Goal: Transaction & Acquisition: Purchase product/service

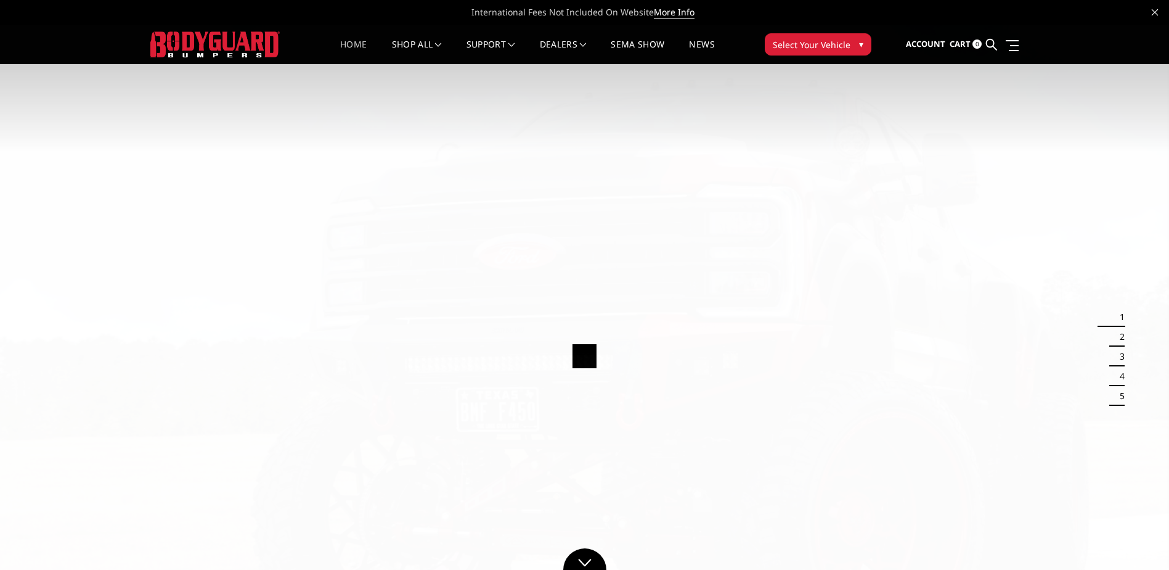
click at [785, 44] on span "Select Your Vehicle" at bounding box center [812, 44] width 78 height 13
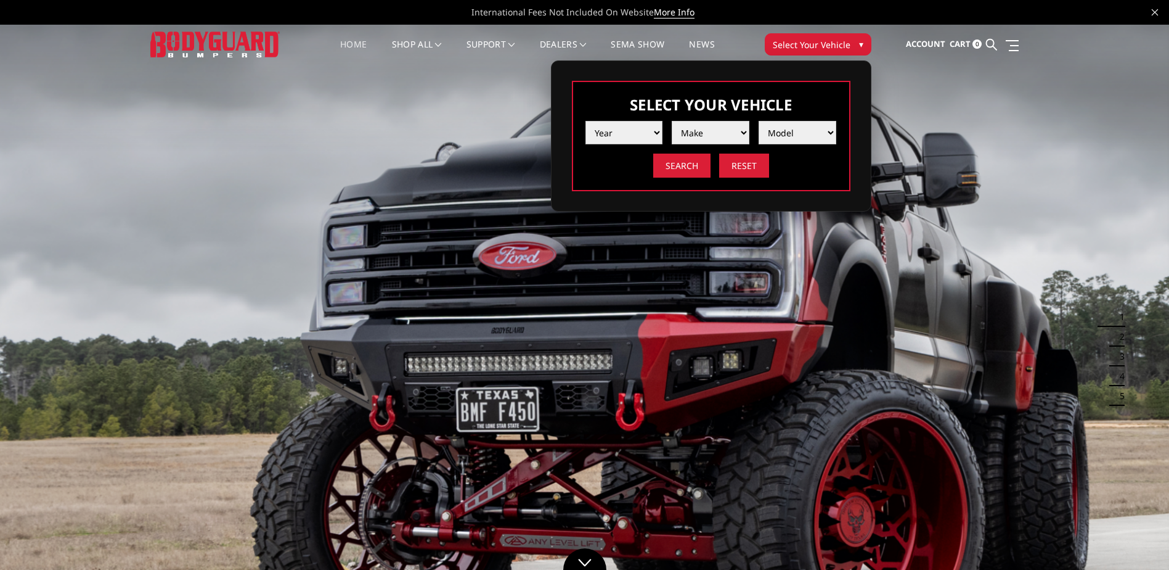
click at [600, 134] on select "Year [DATE] 2024 2023 2022 2021 2020 2019 2018 2017 2016 2015 2014 2013 2012 20…" at bounding box center [625, 132] width 78 height 23
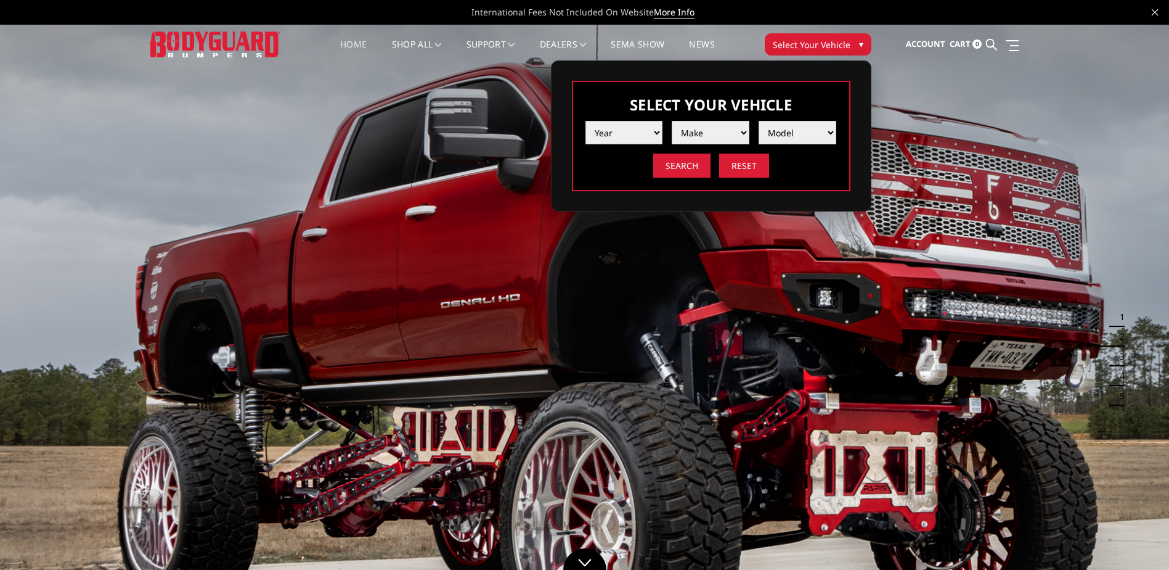
select select "yr_1996"
click at [586, 121] on select "Year [DATE] 2024 2023 2022 2021 2020 2019 2018 2017 2016 2015 2014 2013 2012 20…" at bounding box center [625, 132] width 78 height 23
click at [686, 138] on select "Make Ford Ram" at bounding box center [711, 132] width 78 height 23
select select "mk_ford"
click at [672, 121] on select "Make Ford Ram" at bounding box center [711, 132] width 78 height 23
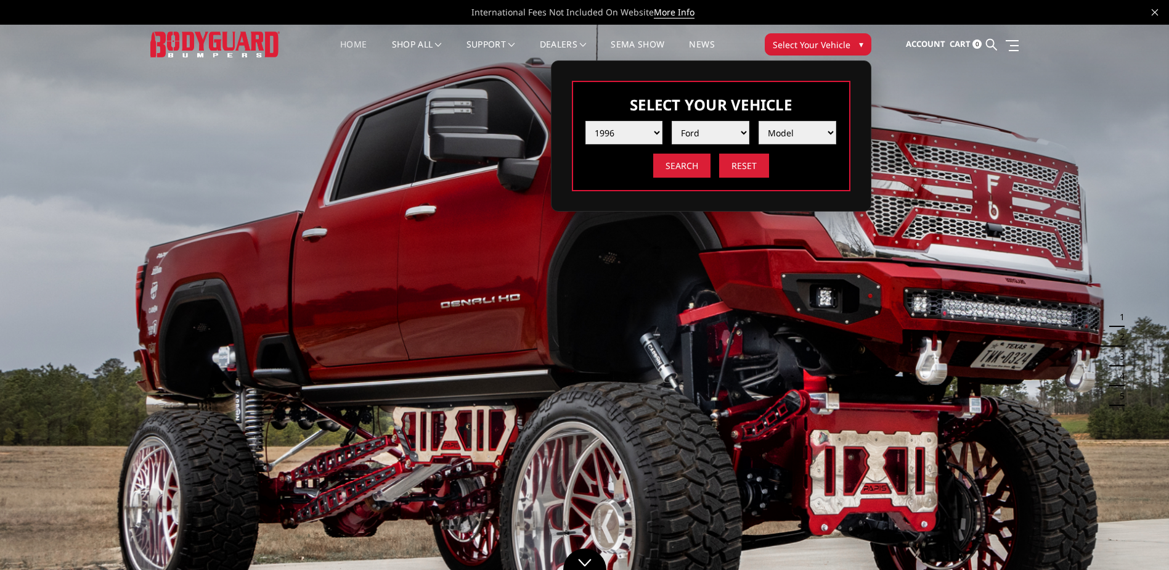
click at [808, 125] on select "Model F250 / F350" at bounding box center [798, 132] width 78 height 23
select select "md_f250-f350"
click at [759, 121] on select "Model F250 / F350" at bounding box center [798, 132] width 78 height 23
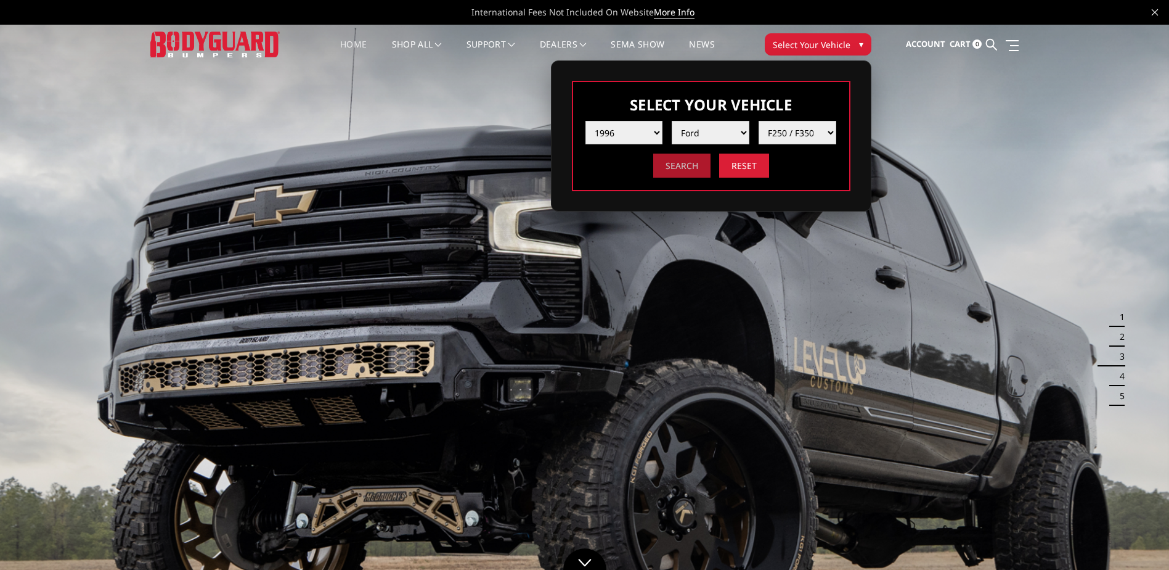
click at [701, 167] on input "Search" at bounding box center [681, 166] width 57 height 24
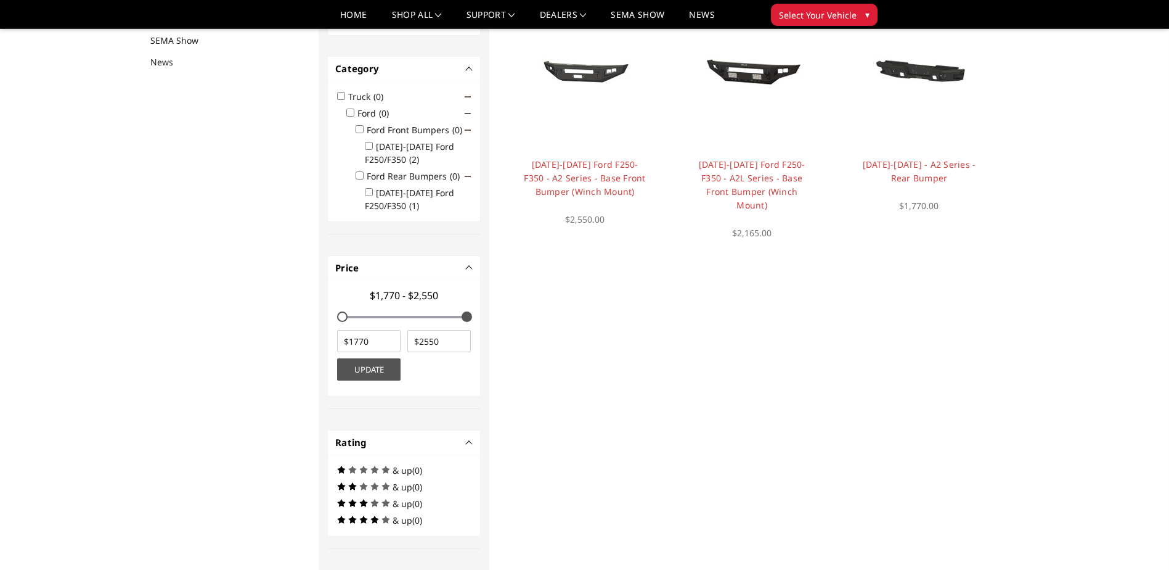
scroll to position [160, 0]
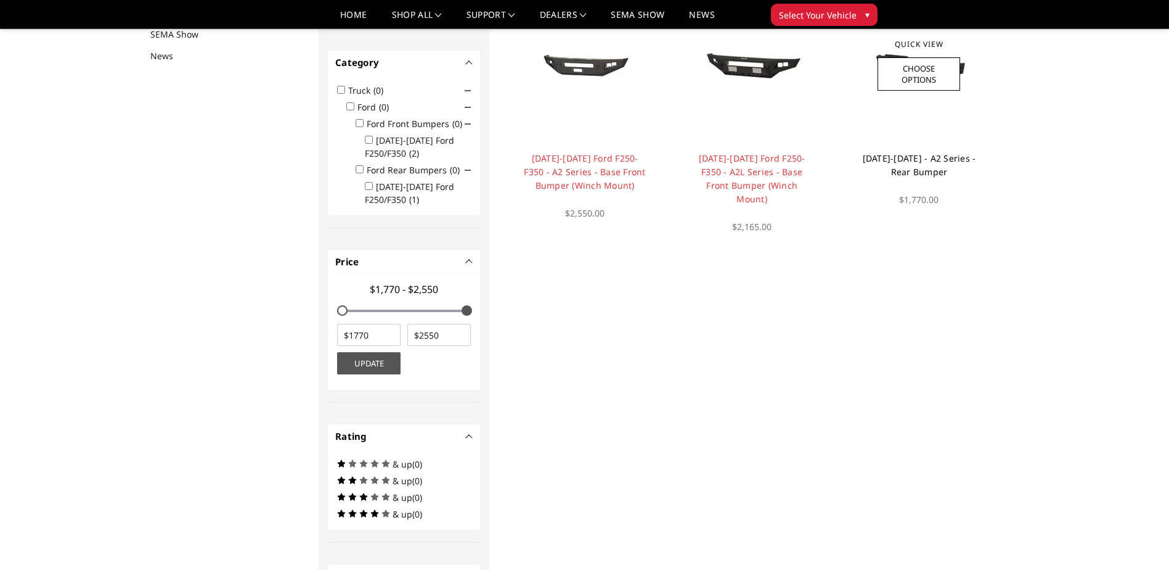
click at [903, 167] on link "1992-1998 - A2 Series - Rear Bumper" at bounding box center [919, 164] width 113 height 25
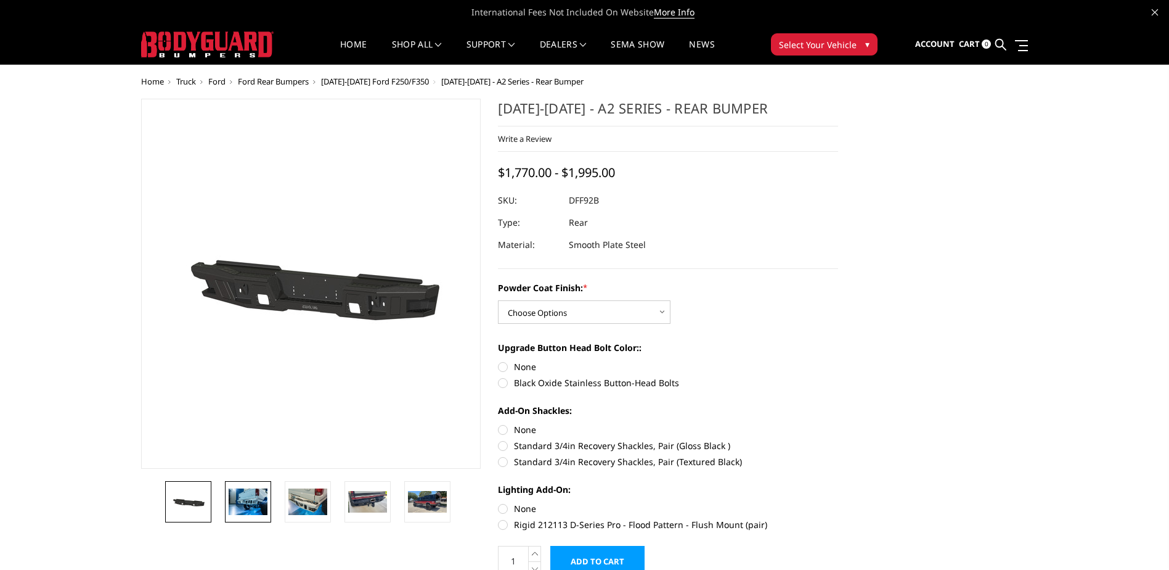
click at [244, 499] on img at bounding box center [248, 501] width 39 height 26
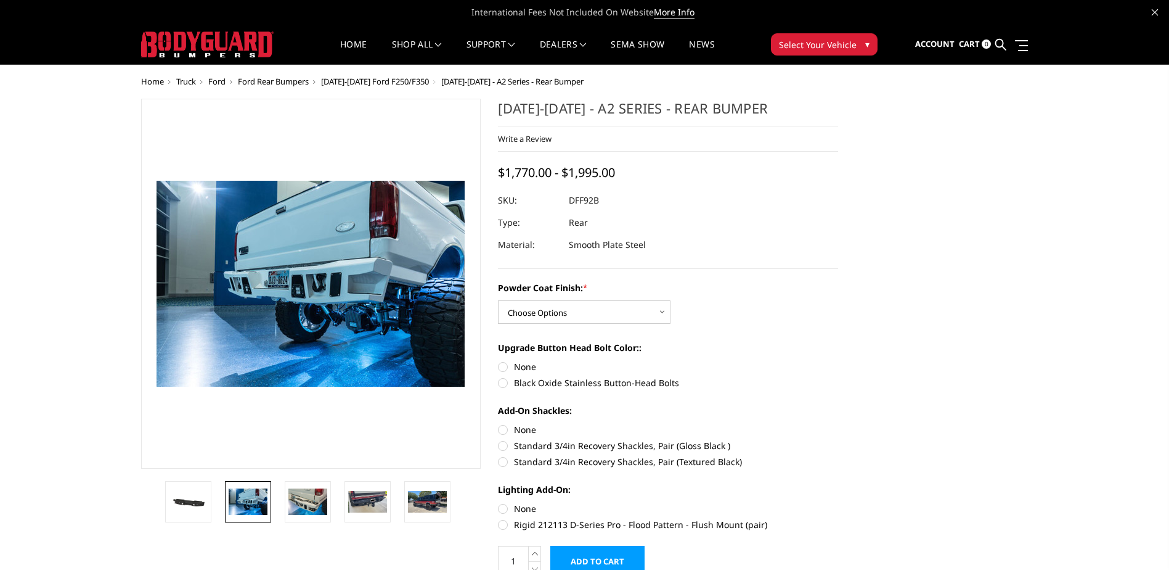
click at [213, 506] on li at bounding box center [193, 501] width 60 height 41
click at [201, 507] on img at bounding box center [188, 502] width 39 height 22
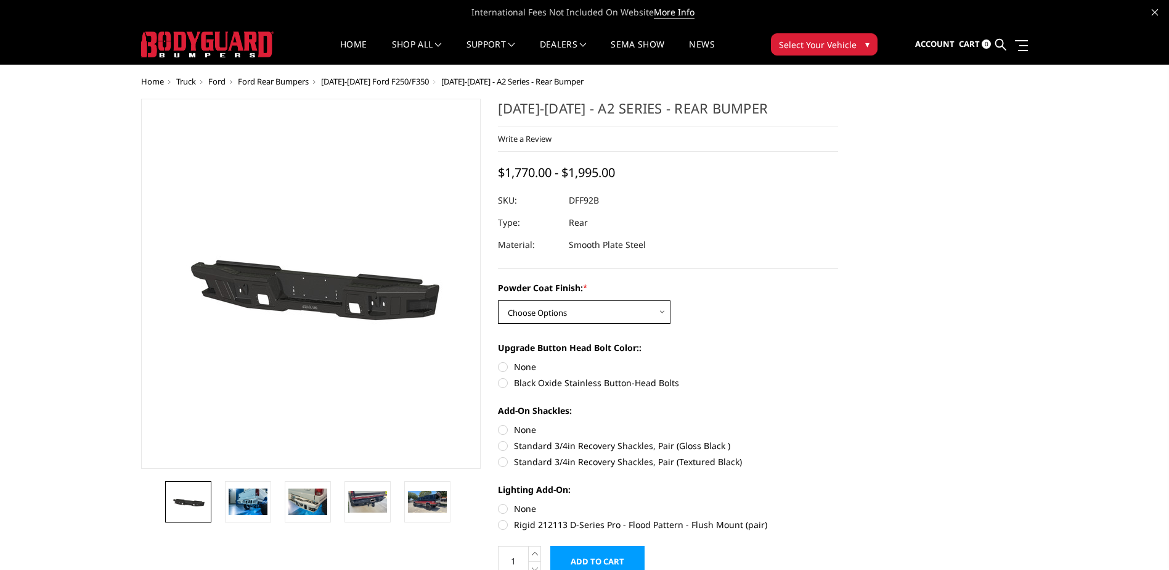
click at [546, 311] on select "Choose Options Bare Metal Textured Black Powder Coat" at bounding box center [584, 311] width 173 height 23
select select "3845"
click at [498, 300] on select "Choose Options Bare Metal Textured Black Powder Coat" at bounding box center [584, 311] width 173 height 23
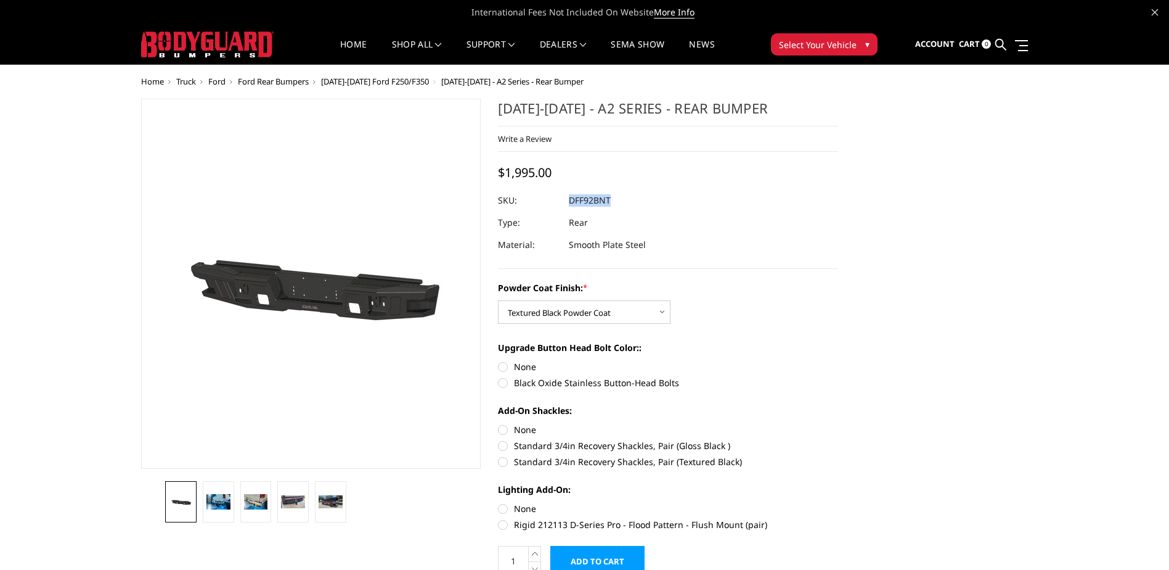
drag, startPoint x: 615, startPoint y: 194, endPoint x: 549, endPoint y: 200, distance: 66.2
click at [549, 200] on dl "SKU: DFF92BNT UPC: Type: Rear Material: Smooth Plate Steel" at bounding box center [668, 222] width 340 height 67
copy dl "DFF92BNT UPC:"
